Goal: Navigation & Orientation: Find specific page/section

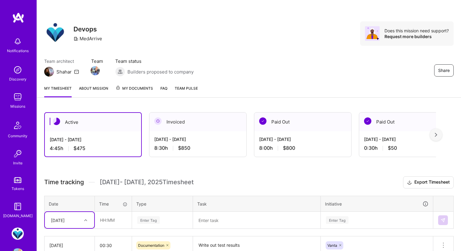
scroll to position [36, 0]
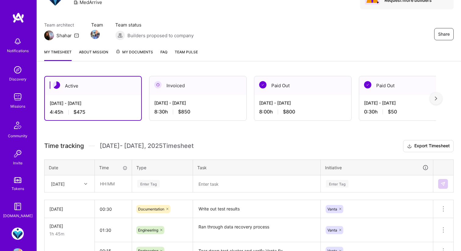
click at [20, 21] on img at bounding box center [18, 17] width 12 height 11
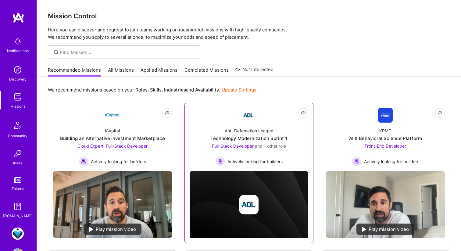
click at [270, 135] on div "Technology Modernization Sprint 1" at bounding box center [249, 138] width 77 height 6
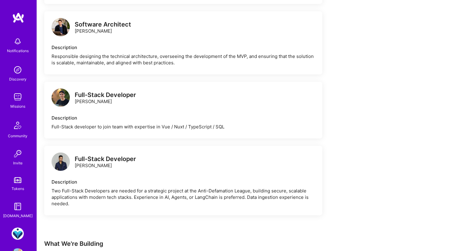
scroll to position [330, 0]
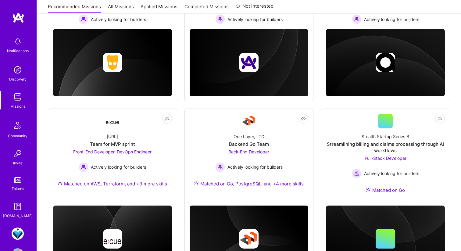
scroll to position [289, 0]
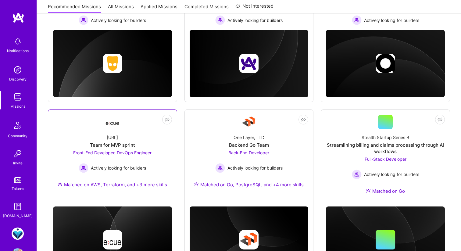
click at [168, 149] on div "[URL] Team for MVP sprint Front-End Developer, DevOps Engineer Actively looking…" at bounding box center [112, 162] width 119 height 66
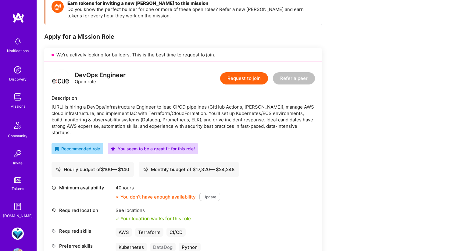
scroll to position [99, 0]
